Goal: Transaction & Acquisition: Purchase product/service

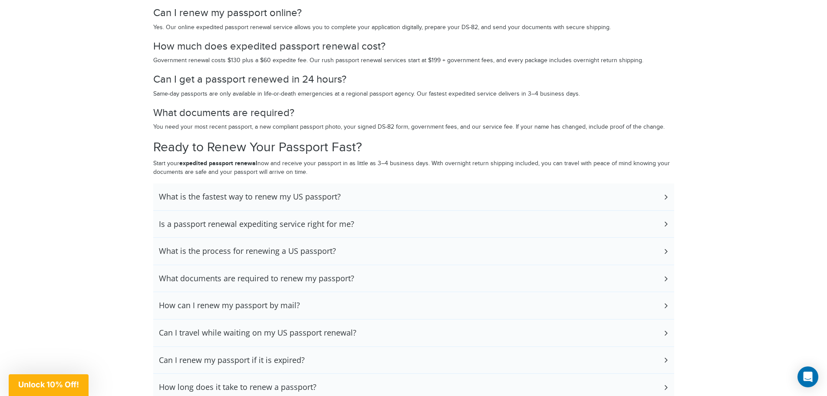
scroll to position [1954, 0]
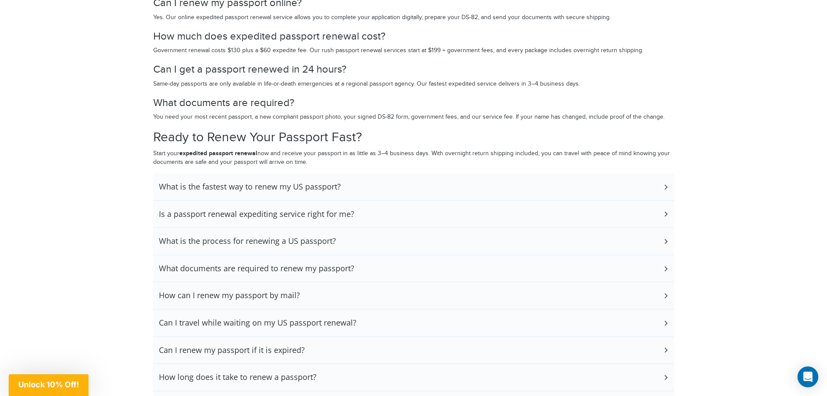
click at [254, 184] on h3 "What is the fastest way to renew my US passport?" at bounding box center [250, 187] width 182 height 10
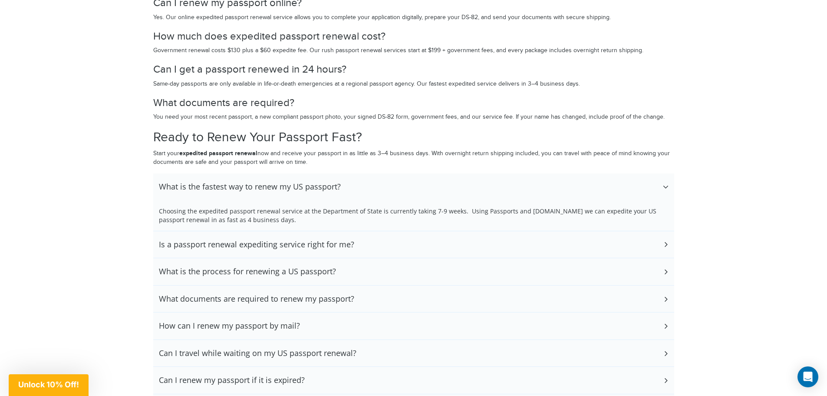
click at [254, 184] on h3 "What is the fastest way to renew my US passport?" at bounding box center [250, 187] width 182 height 10
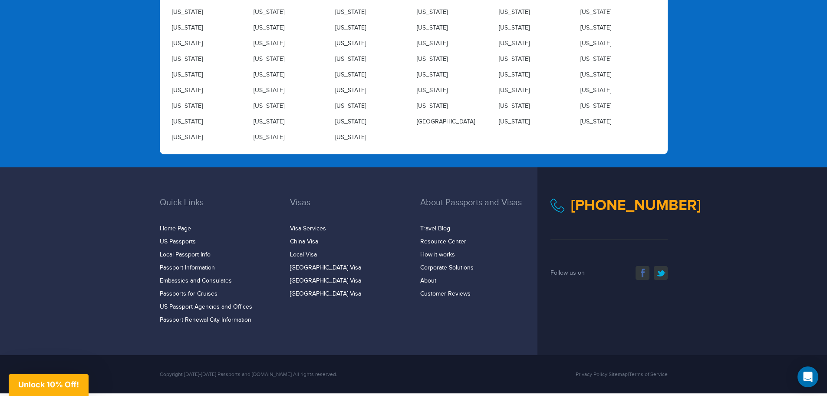
scroll to position [3056, 0]
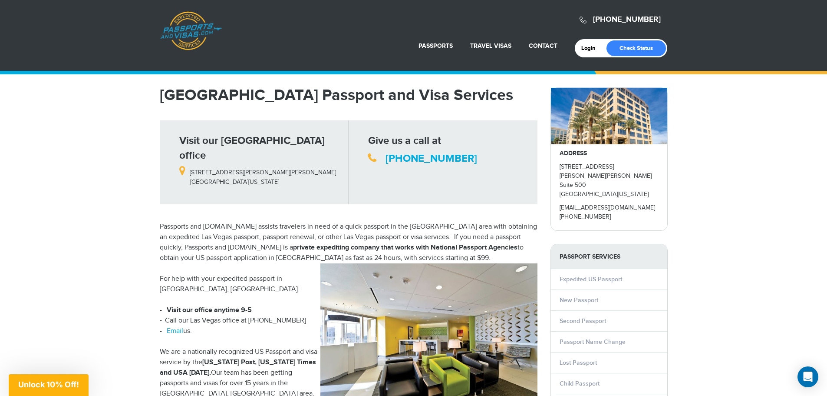
click at [417, 68] on link "Passport Renewal" at bounding box center [417, 67] width 90 height 22
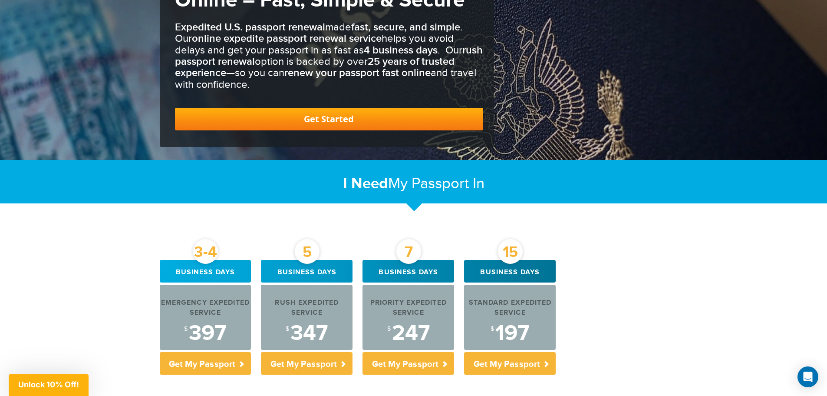
scroll to position [217, 0]
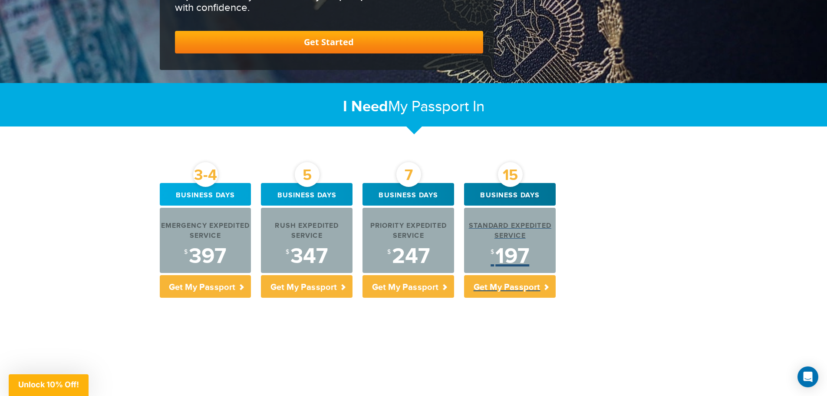
click at [515, 284] on p "Get My Passport" at bounding box center [510, 286] width 92 height 23
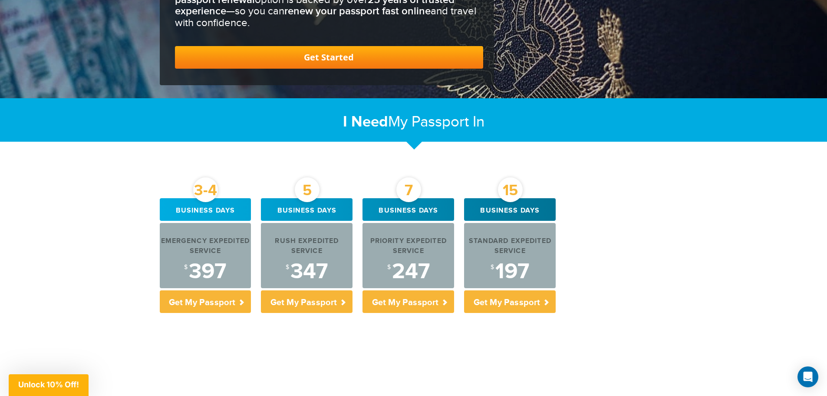
scroll to position [217, 0]
